Goal: Task Accomplishment & Management: Manage account settings

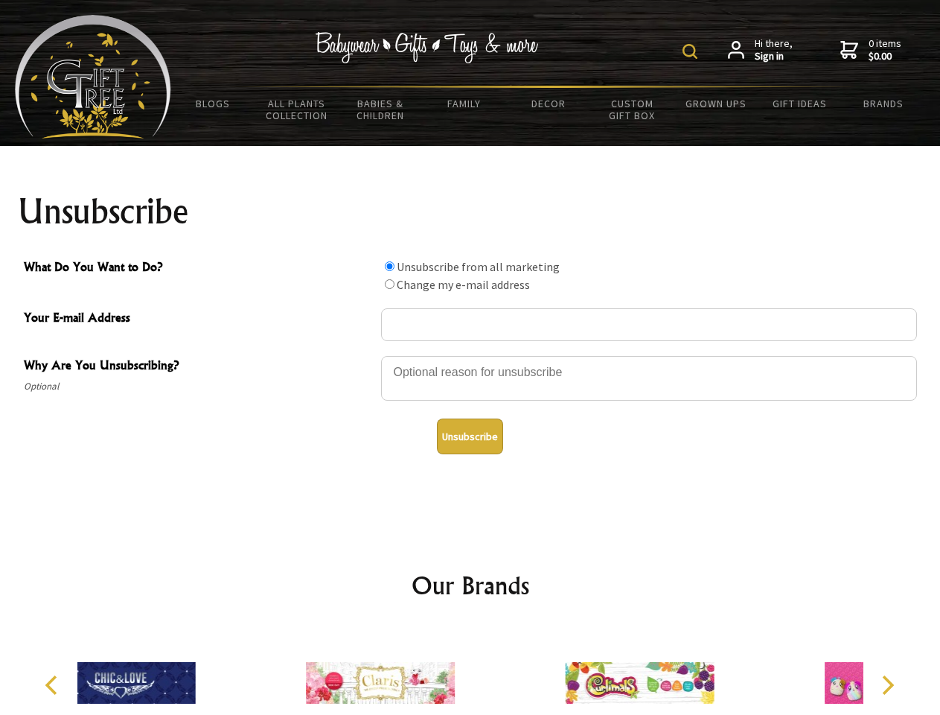
click at [693, 51] on img at bounding box center [690, 51] width 15 height 15
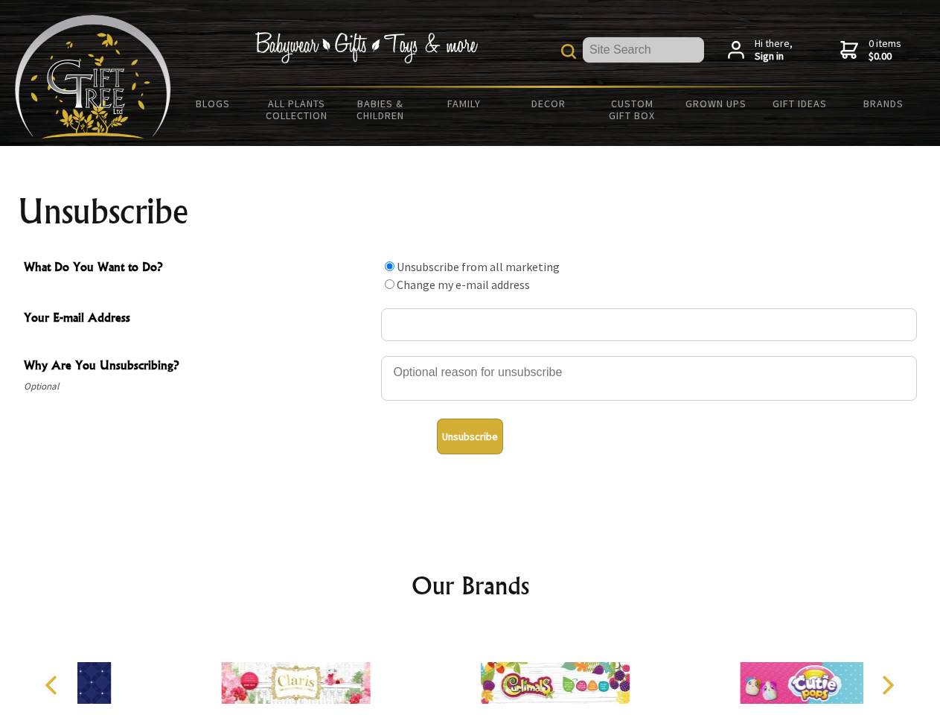
click at [471, 355] on div at bounding box center [649, 380] width 536 height 52
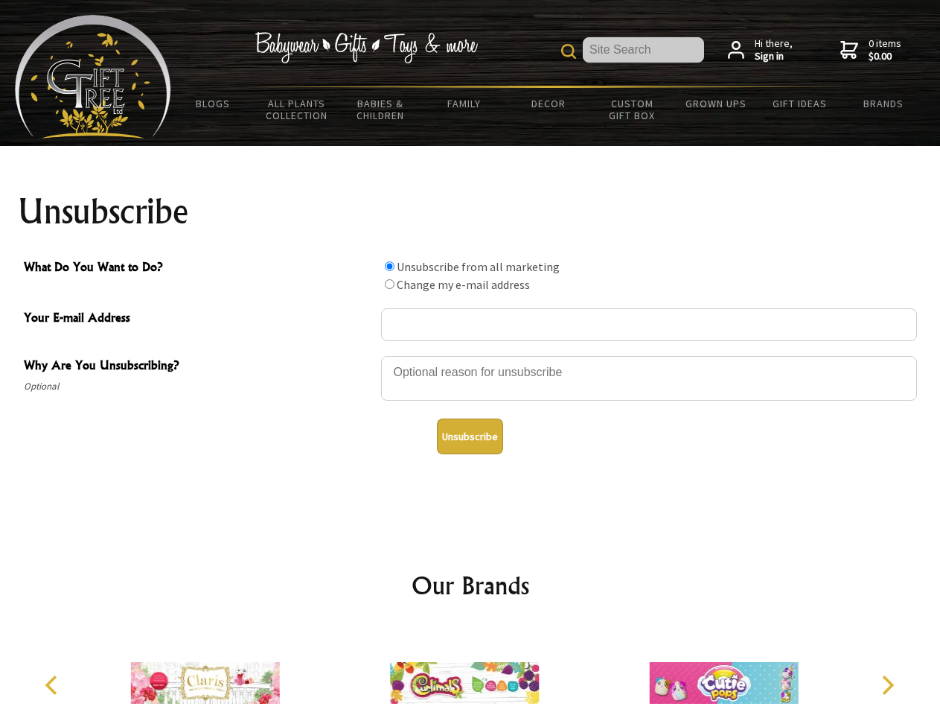
click at [389, 266] on input "What Do You Want to Do?" at bounding box center [390, 266] width 10 height 10
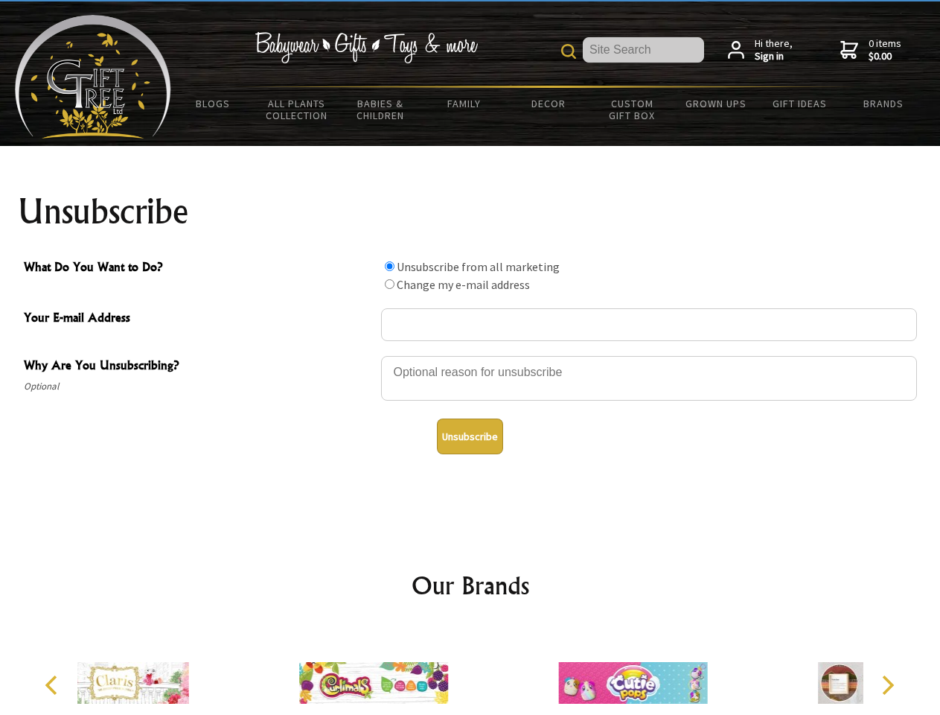
click at [389, 284] on input "What Do You Want to Do?" at bounding box center [390, 284] width 10 height 10
radio input "true"
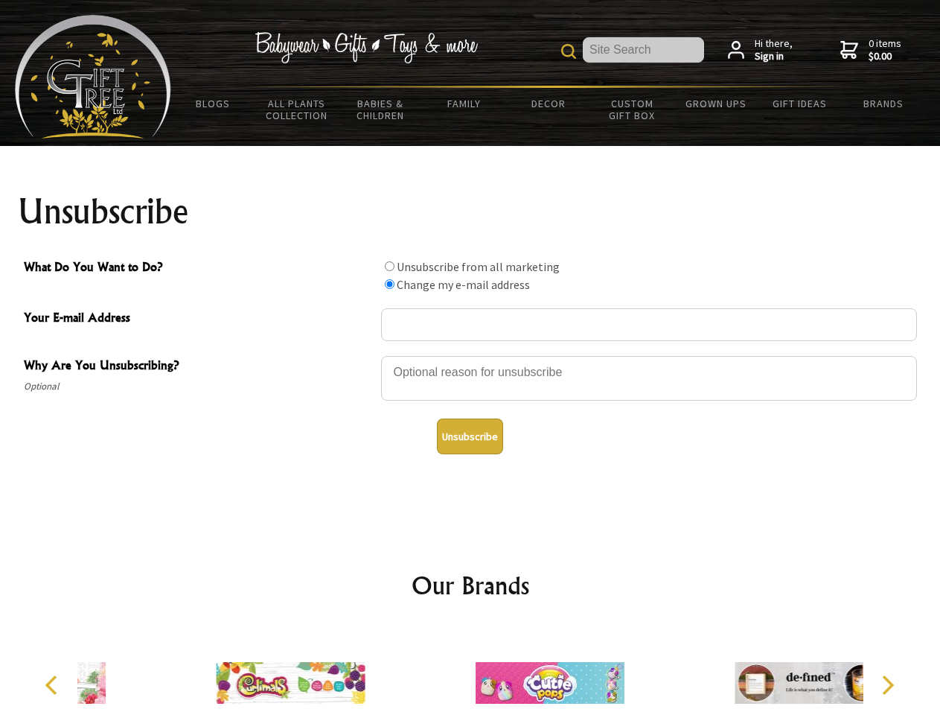
click at [470, 436] on button "Unsubscribe" at bounding box center [470, 436] width 66 height 36
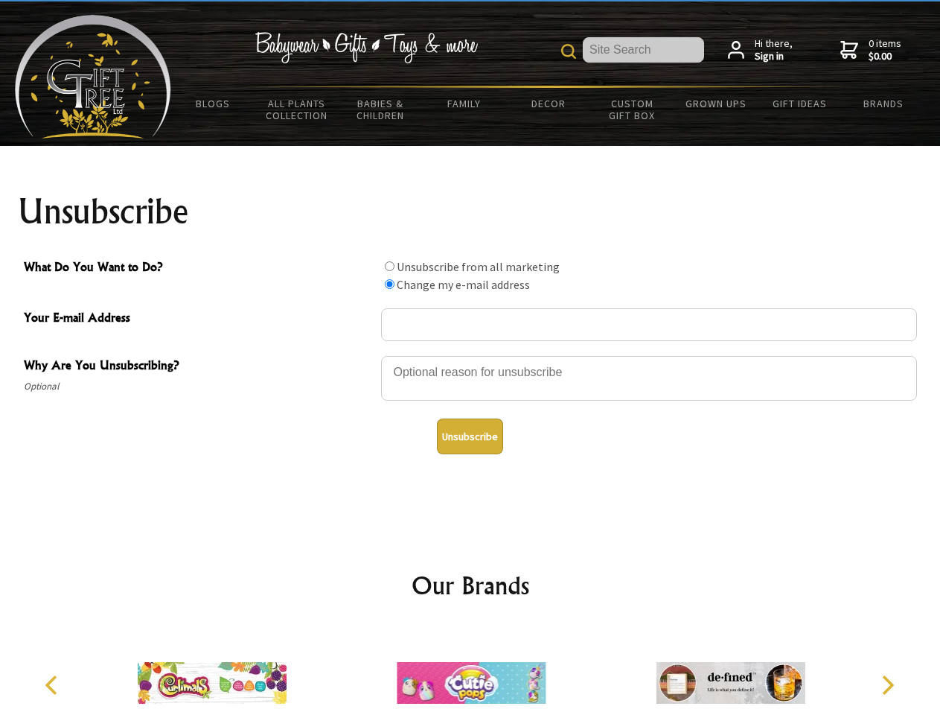
click at [471, 671] on img at bounding box center [471, 683] width 149 height 112
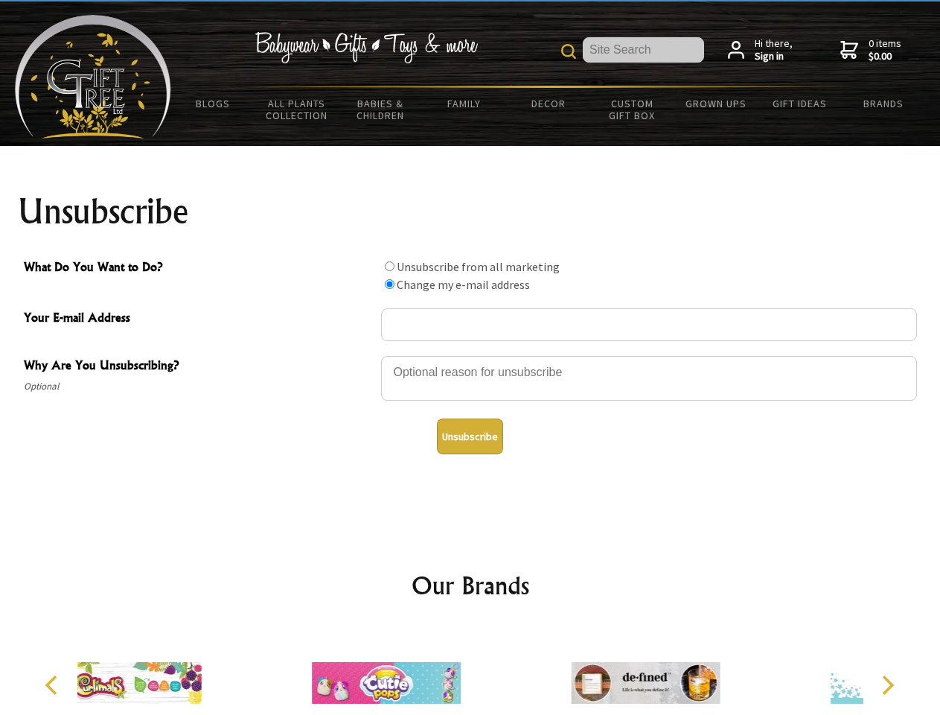
click at [54, 685] on icon "Previous" at bounding box center [52, 684] width 19 height 19
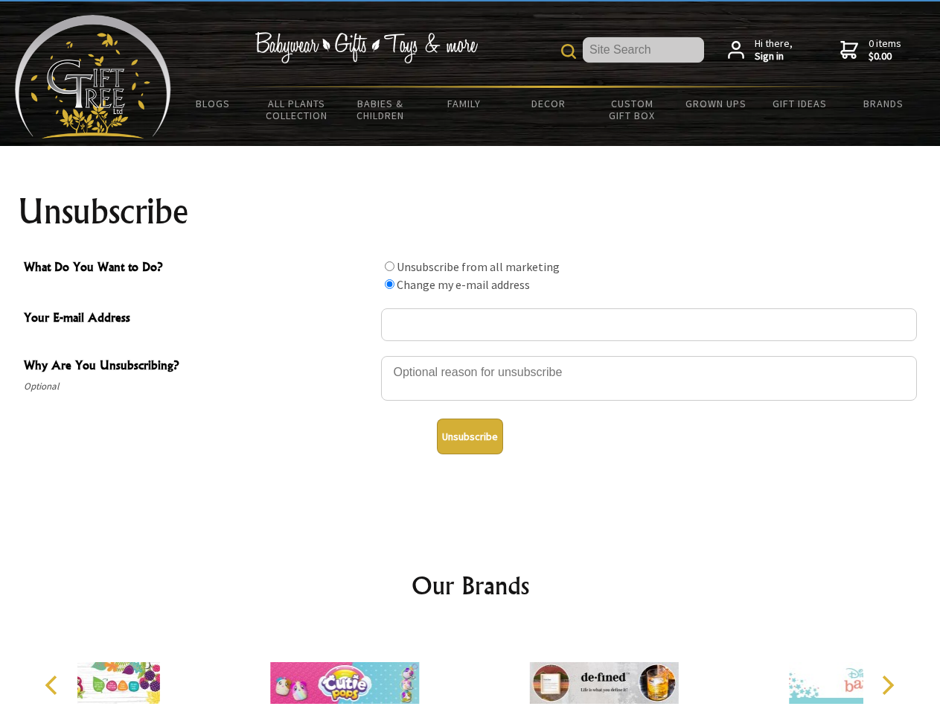
click at [888, 685] on icon "Next" at bounding box center [886, 684] width 19 height 19
